Goal: Task Accomplishment & Management: Manage account settings

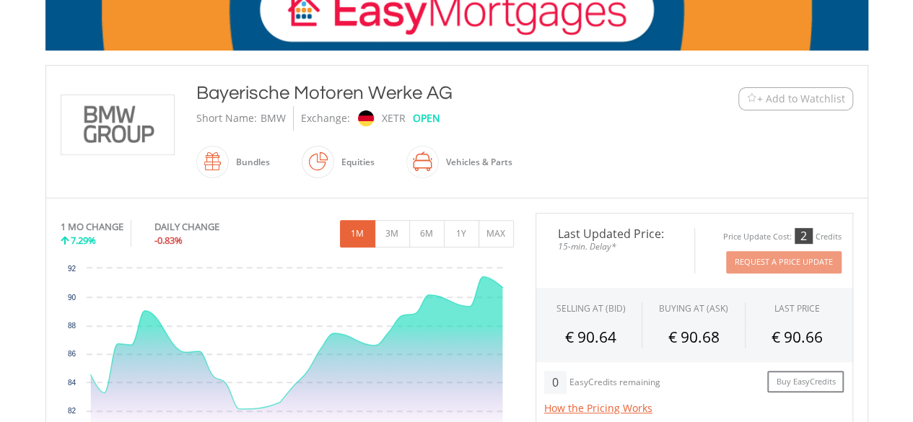
scroll to position [250, 0]
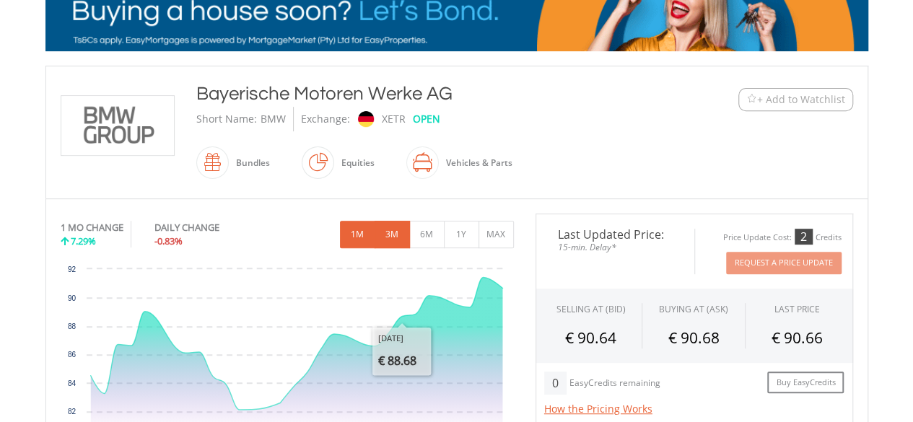
click at [397, 243] on button "3M" at bounding box center [392, 234] width 35 height 27
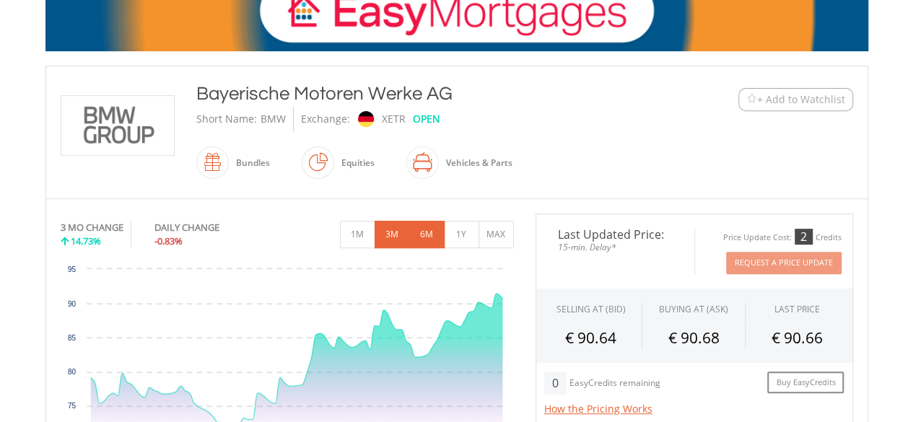
click at [430, 232] on button "6M" at bounding box center [426, 234] width 35 height 27
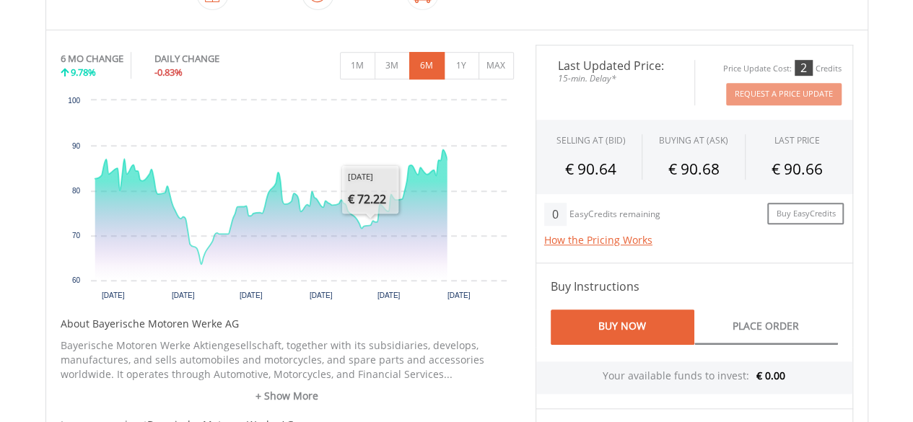
scroll to position [422, 0]
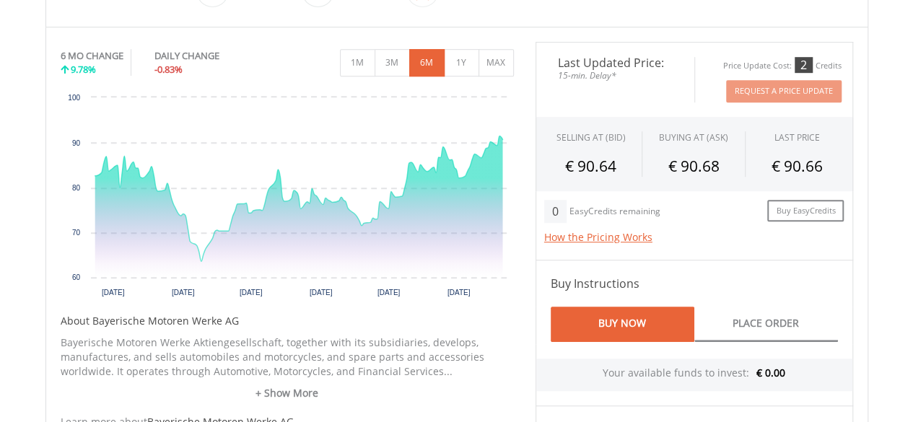
click at [714, 281] on h4 "Buy Instructions" at bounding box center [694, 283] width 287 height 17
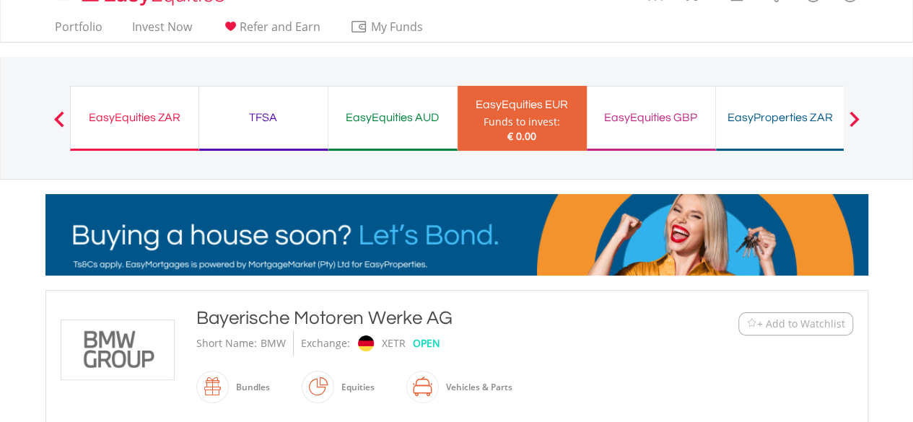
scroll to position [0, 0]
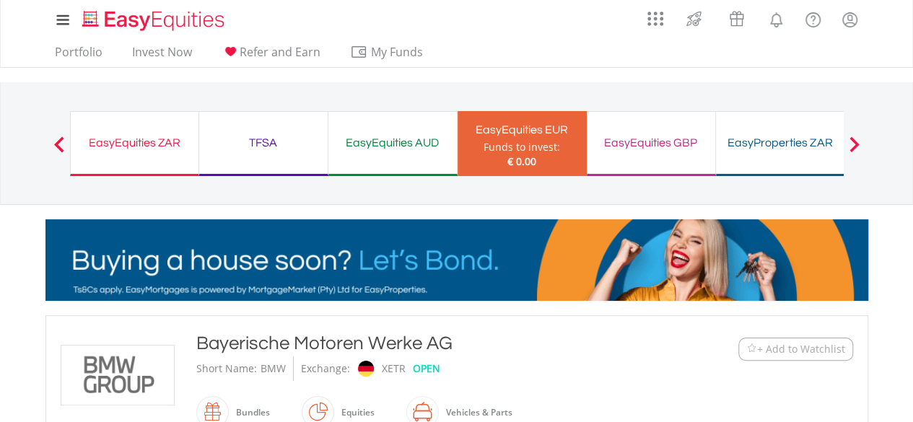
click at [624, 145] on div "EasyEquities GBP" at bounding box center [651, 143] width 111 height 20
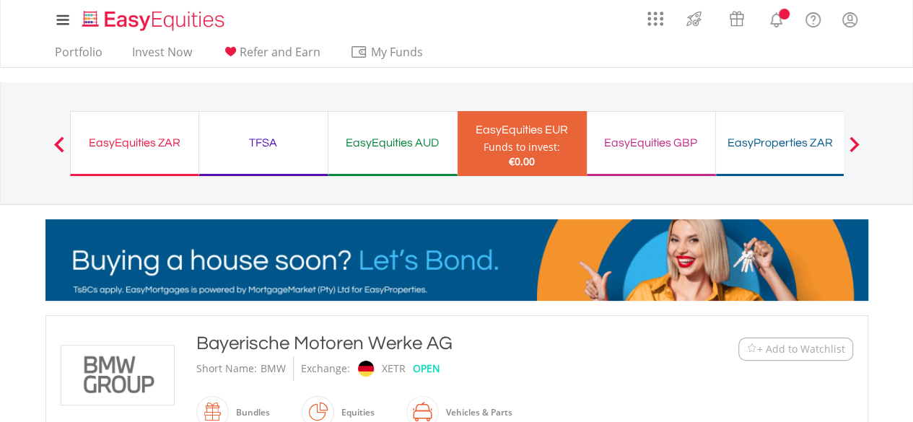
click at [624, 145] on div "EasyEquities GBP" at bounding box center [651, 143] width 111 height 20
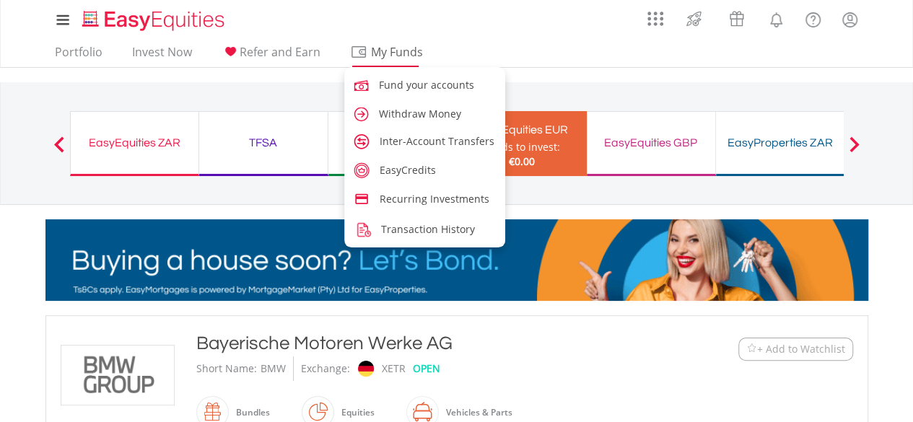
click at [370, 50] on span "My Funds" at bounding box center [397, 52] width 95 height 19
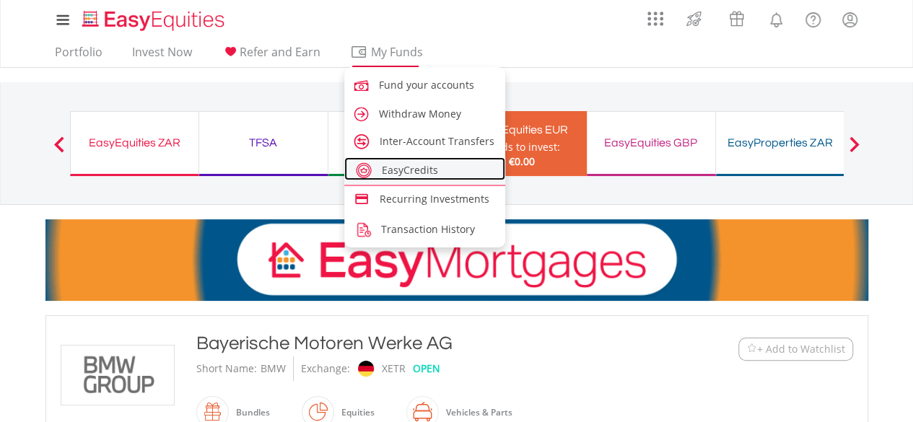
click at [413, 173] on span "EasyCredits" at bounding box center [410, 170] width 56 height 14
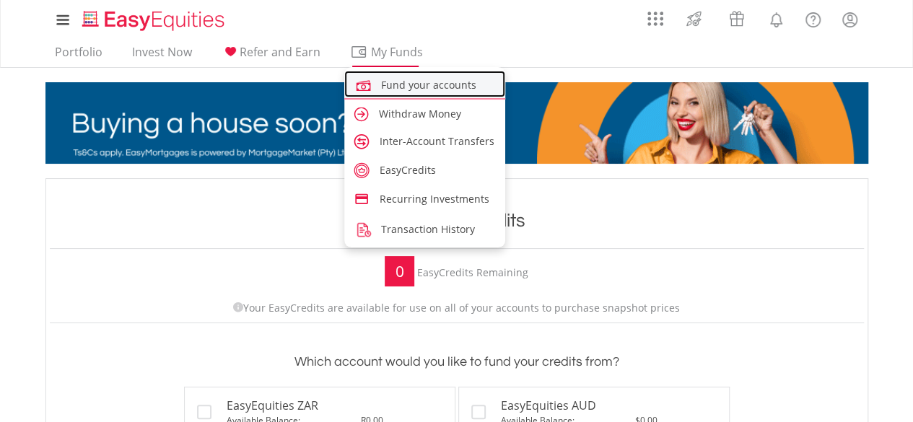
click at [417, 79] on span "Fund your accounts" at bounding box center [428, 85] width 95 height 14
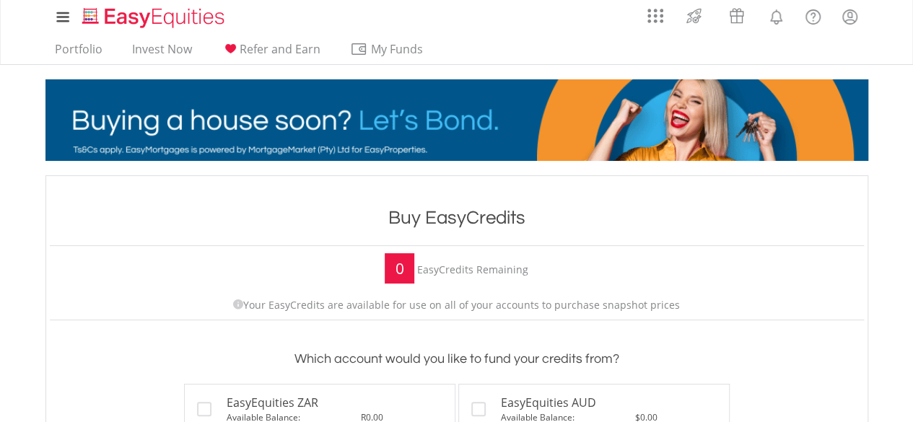
scroll to position [2, 0]
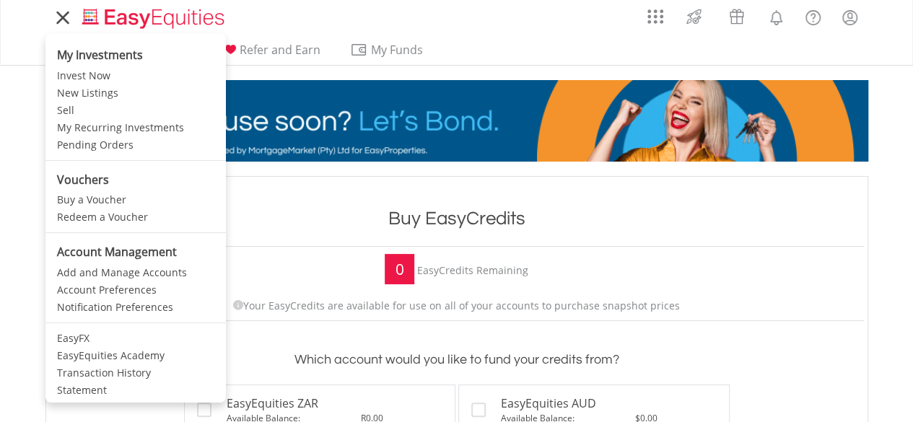
click at [85, 45] on li "My Investments" at bounding box center [135, 53] width 180 height 30
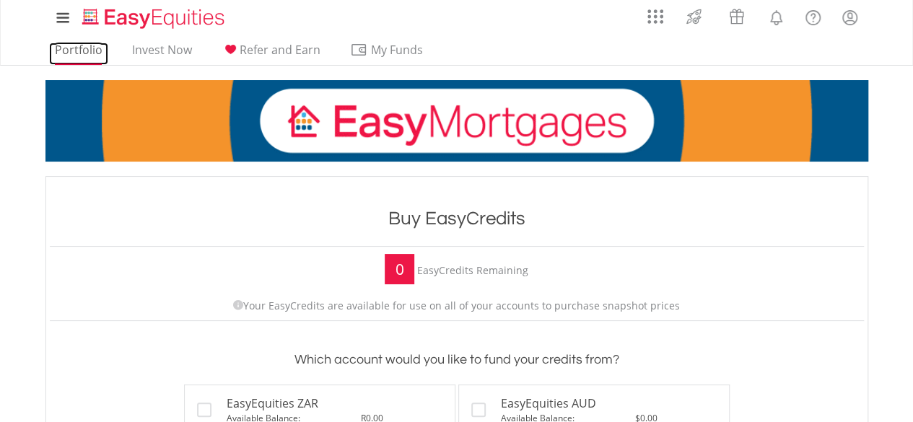
click at [88, 44] on link "Portfolio" at bounding box center [78, 54] width 59 height 22
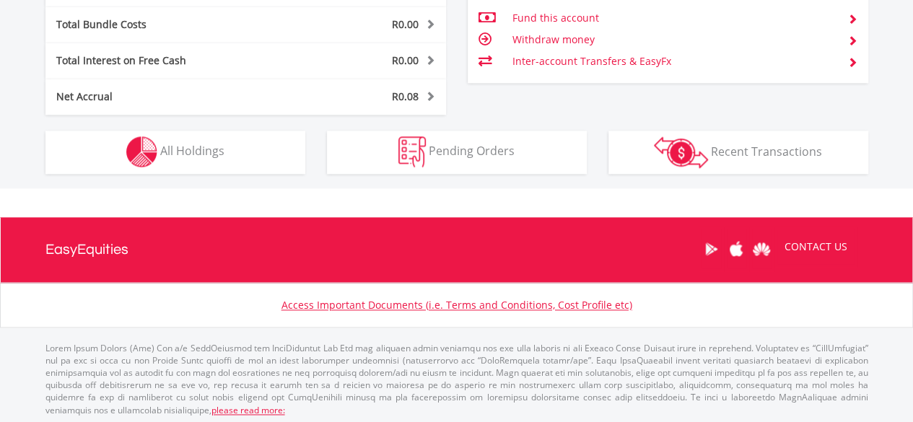
scroll to position [855, 0]
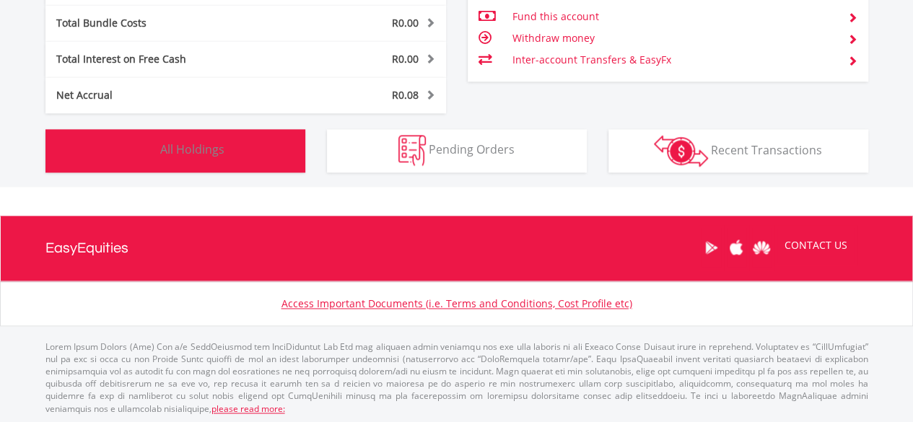
click at [252, 140] on button "Holdings All Holdings" at bounding box center [175, 150] width 260 height 43
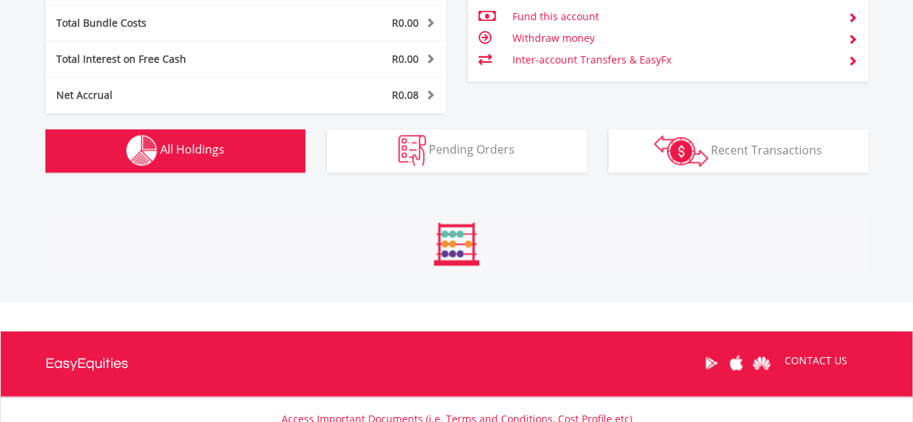
scroll to position [1070, 0]
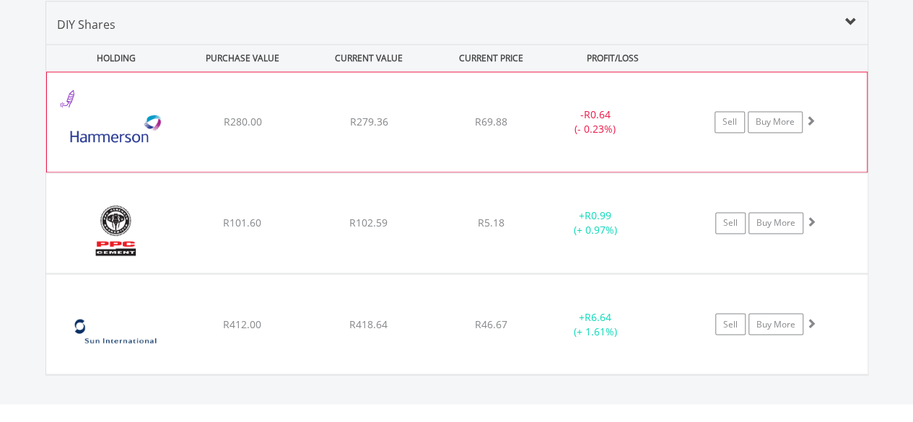
click at [807, 116] on span at bounding box center [811, 121] width 10 height 10
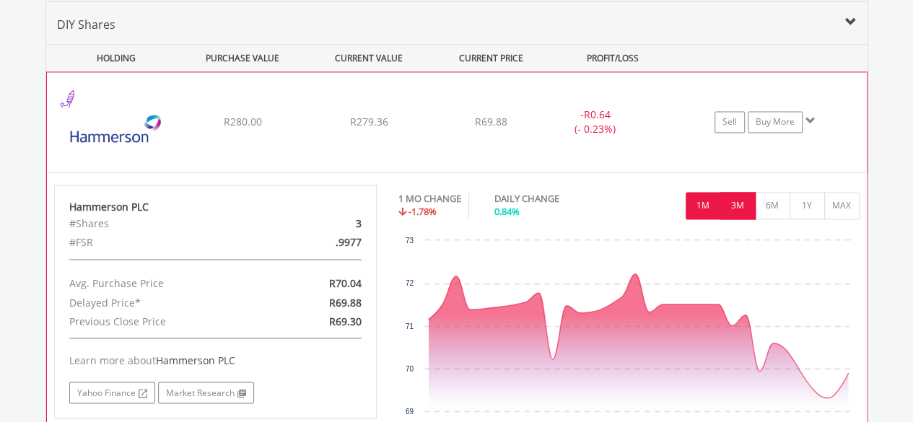
click at [748, 214] on button "3M" at bounding box center [738, 205] width 35 height 27
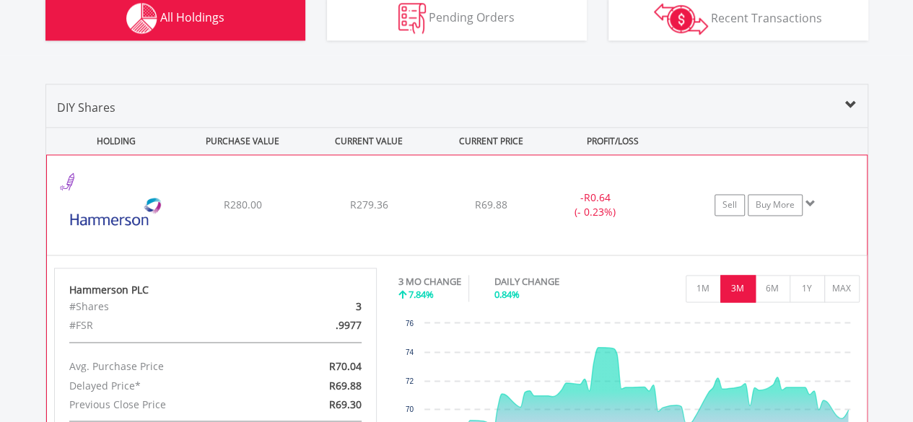
scroll to position [984, 0]
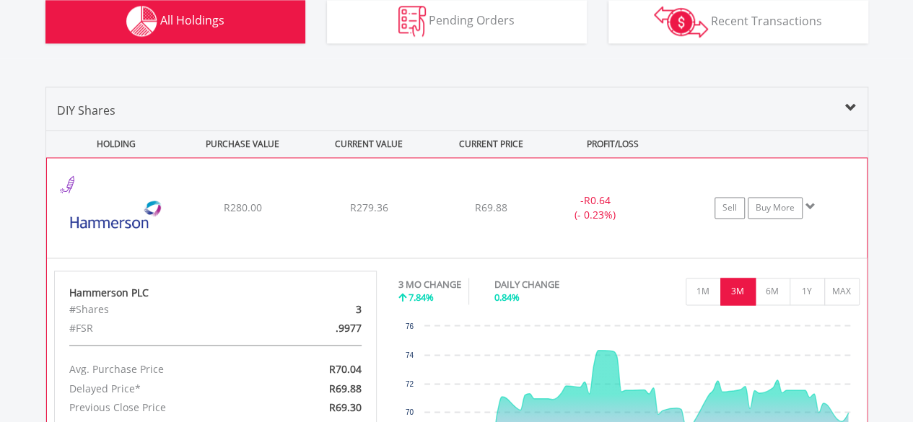
click at [811, 201] on span at bounding box center [811, 206] width 10 height 10
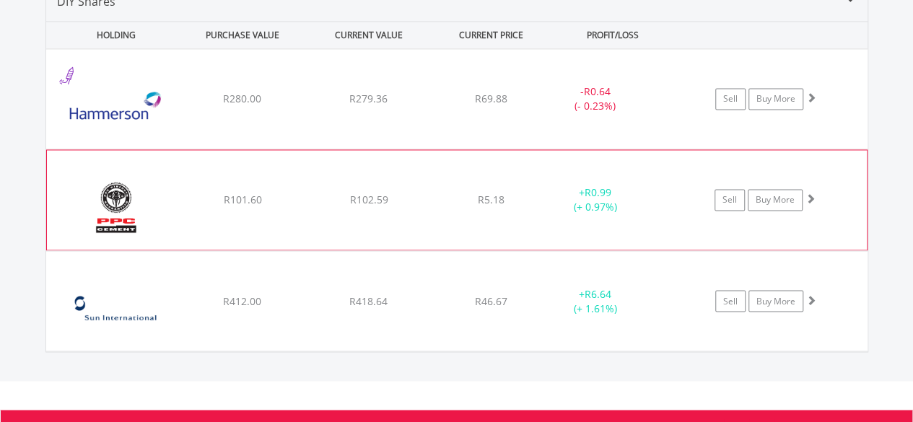
scroll to position [1094, 0]
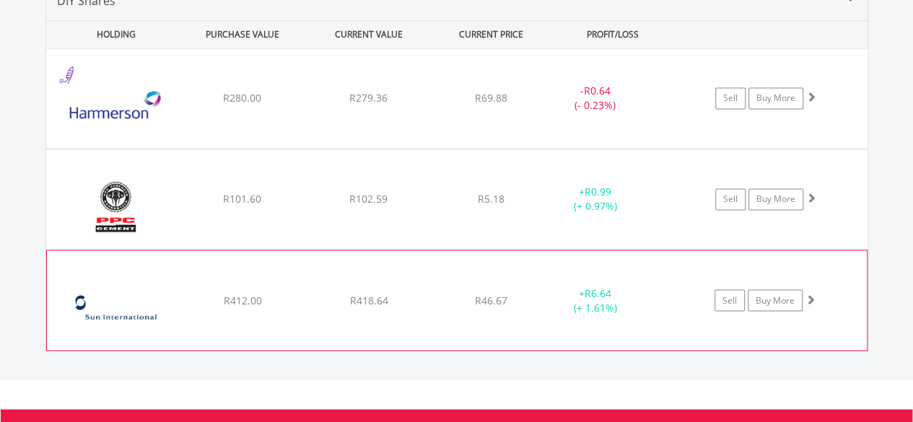
click at [811, 294] on span at bounding box center [811, 299] width 10 height 10
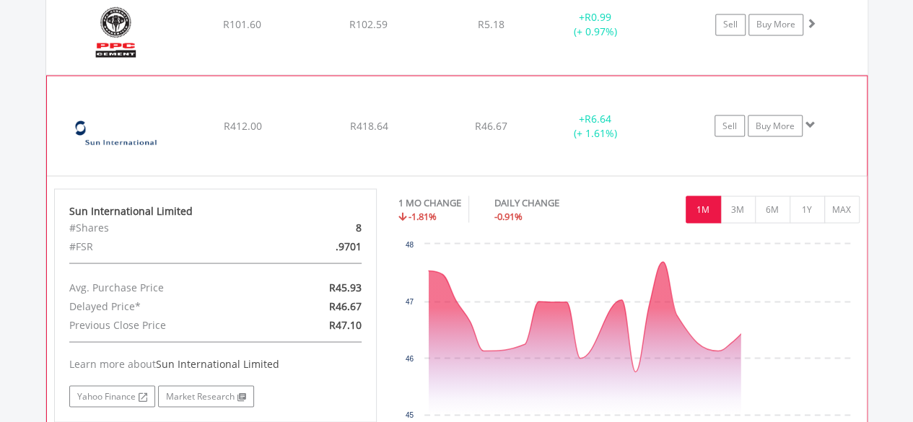
scroll to position [1271, 0]
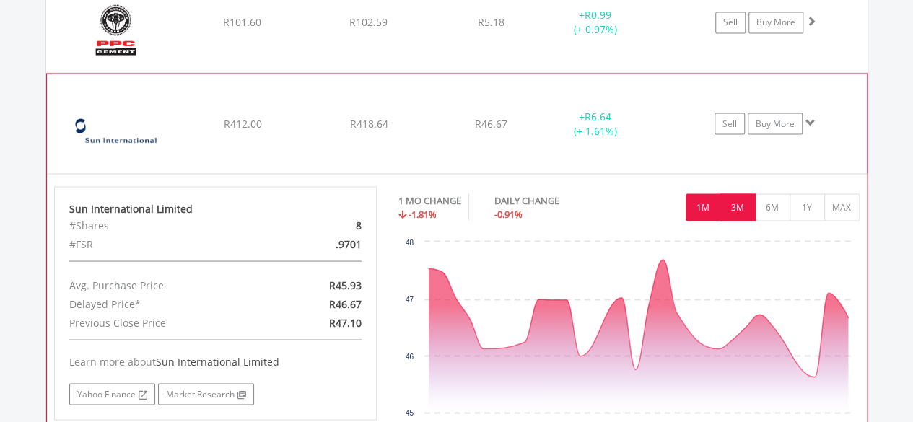
click at [739, 211] on button "3M" at bounding box center [738, 206] width 35 height 27
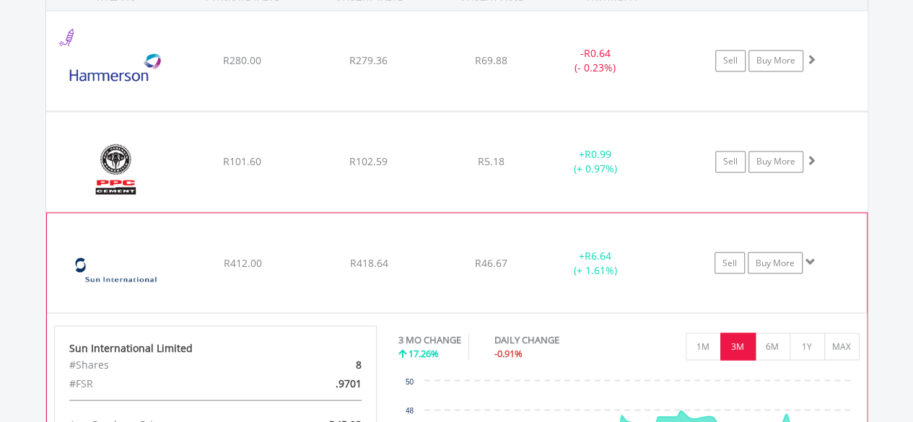
scroll to position [1131, 0]
click at [811, 260] on span at bounding box center [811, 262] width 10 height 10
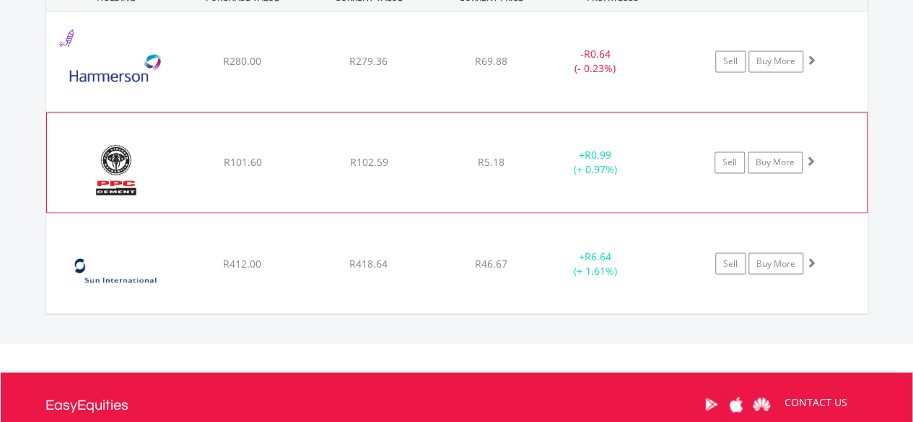
click at [814, 156] on span at bounding box center [811, 161] width 10 height 10
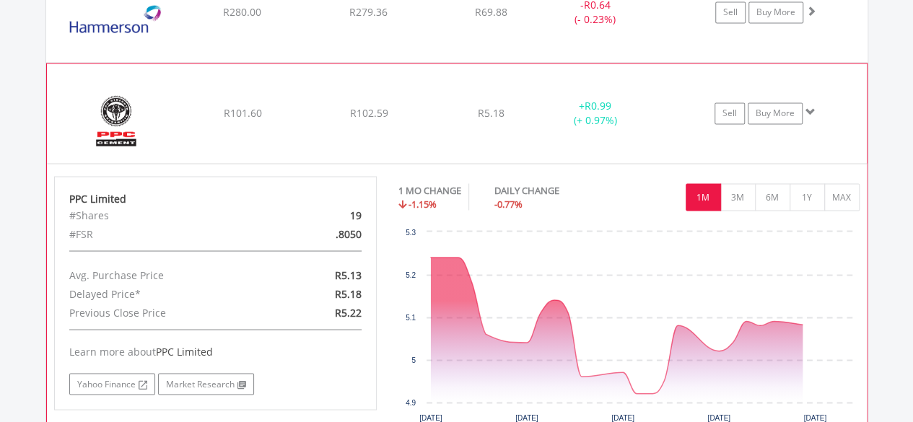
scroll to position [1181, 0]
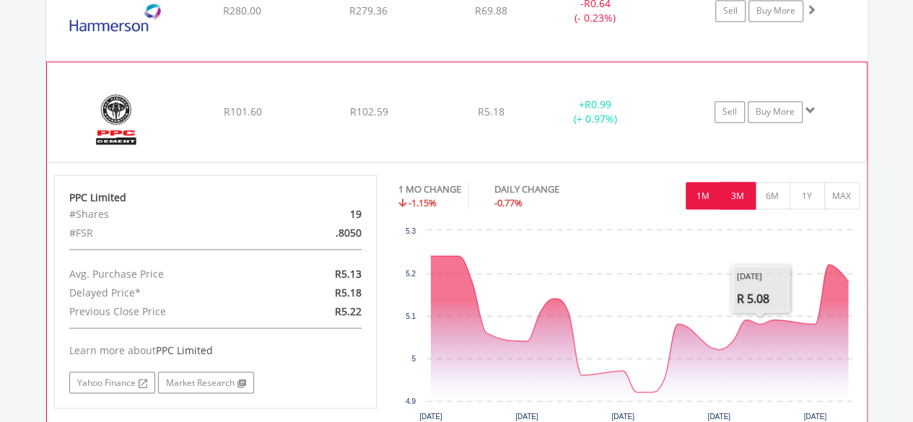
click at [741, 186] on button "3M" at bounding box center [738, 195] width 35 height 27
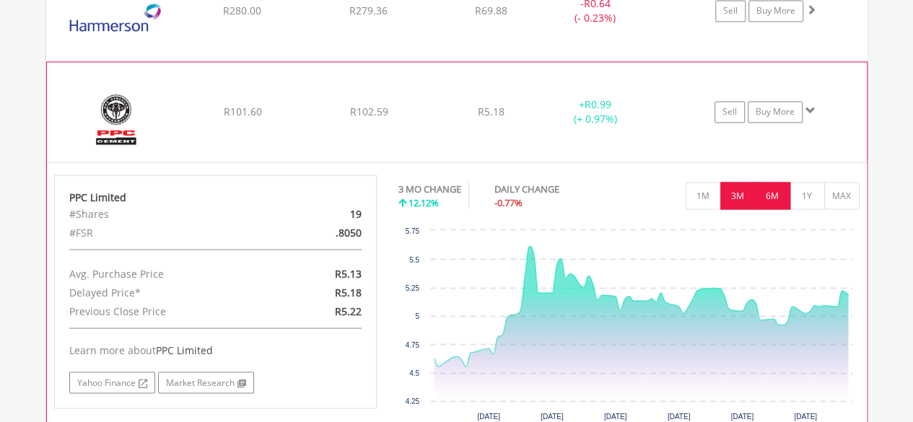
click at [767, 201] on button "6M" at bounding box center [772, 195] width 35 height 27
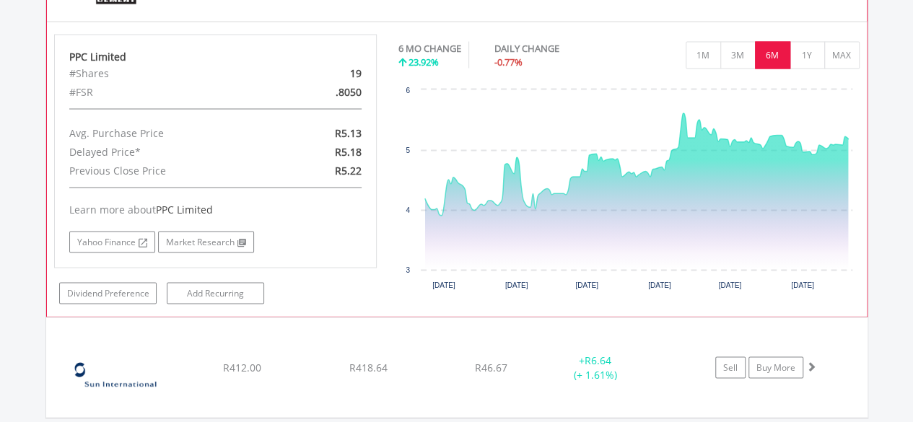
scroll to position [1323, 0]
click at [133, 284] on link "Dividend Preference" at bounding box center [107, 293] width 97 height 22
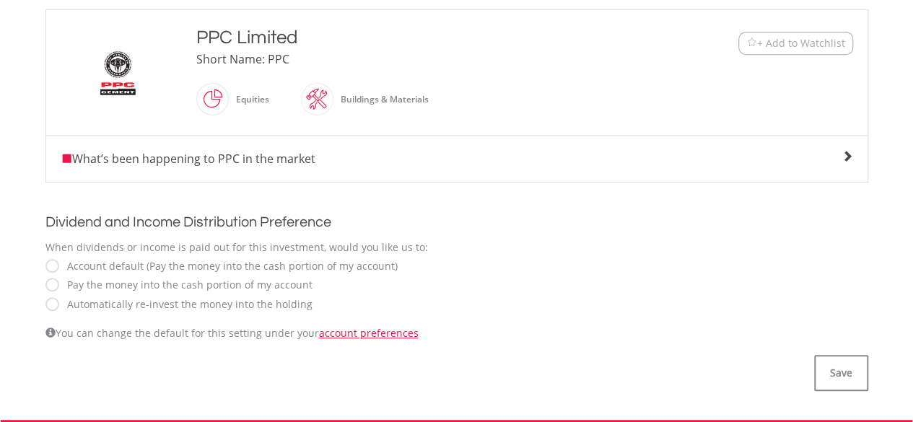
scroll to position [354, 0]
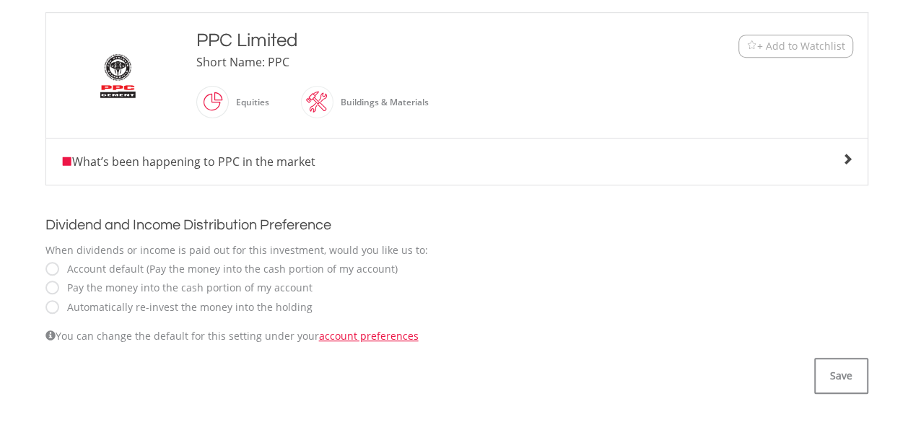
click at [837, 158] on div "What’s been happening to PPC in the market" at bounding box center [457, 161] width 793 height 17
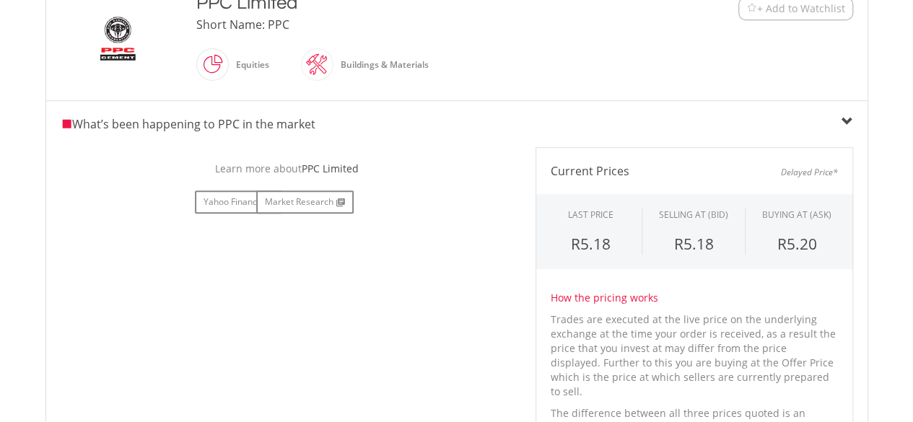
scroll to position [392, 0]
click at [334, 202] on span at bounding box center [340, 202] width 12 height 9
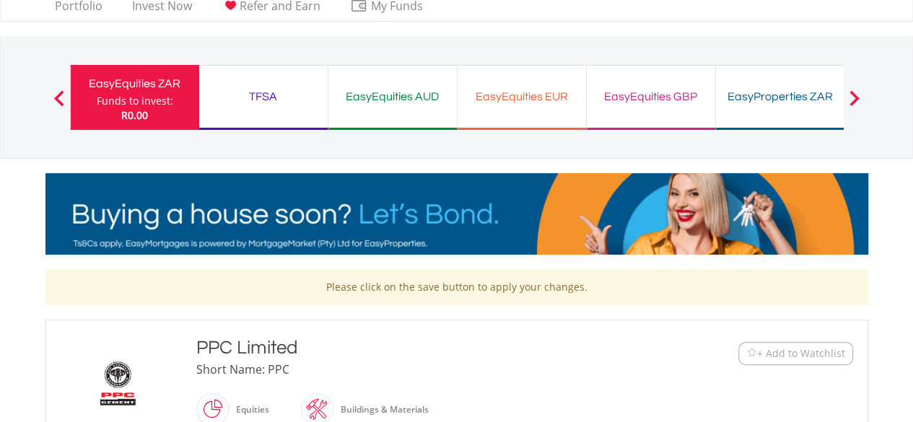
scroll to position [45, 0]
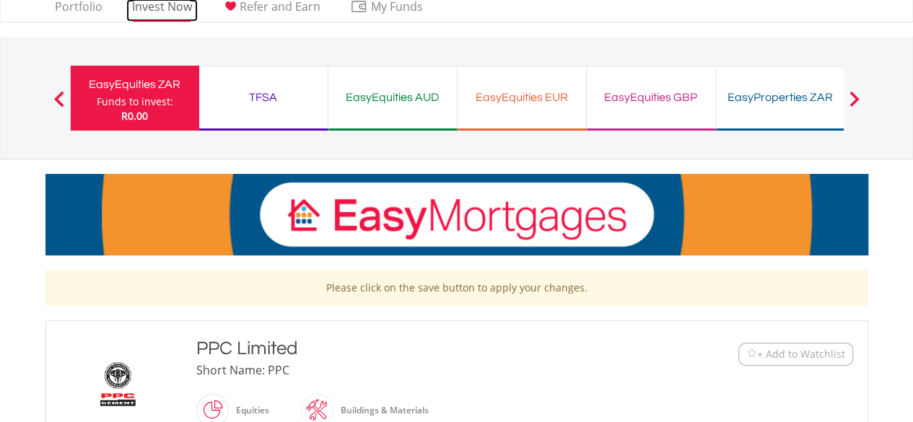
click at [166, 6] on link "Invest Now" at bounding box center [161, 10] width 71 height 22
